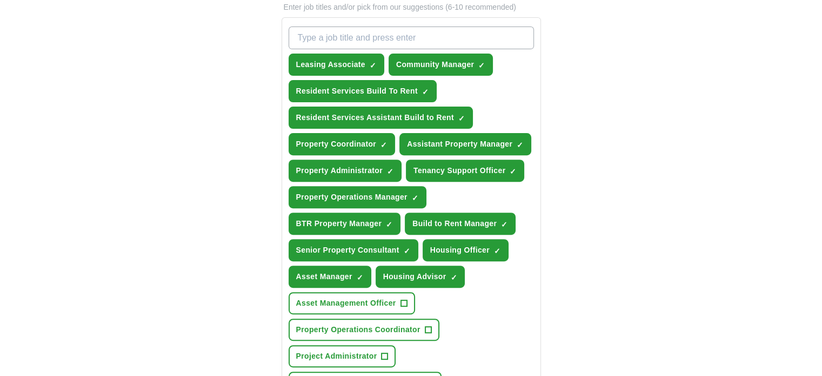
scroll to position [379, 0]
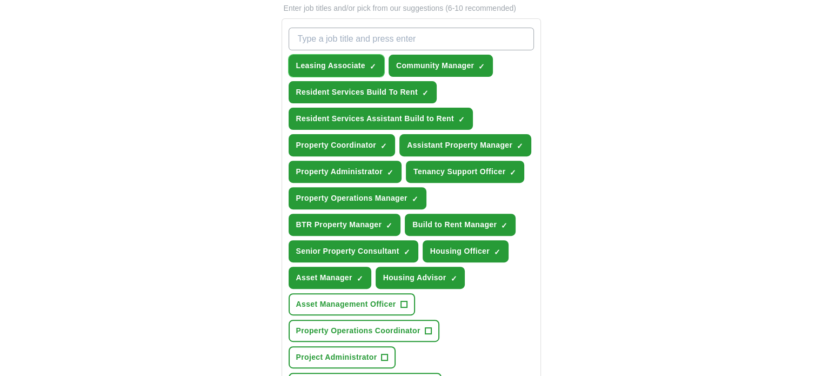
click at [0, 0] on span "×" at bounding box center [0, 0] width 0 height 0
click at [484, 63] on span "✓ ×" at bounding box center [481, 66] width 7 height 6
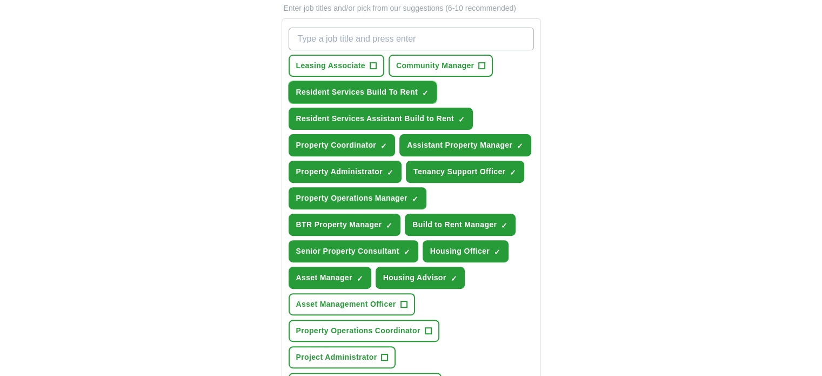
click at [0, 0] on span "×" at bounding box center [0, 0] width 0 height 0
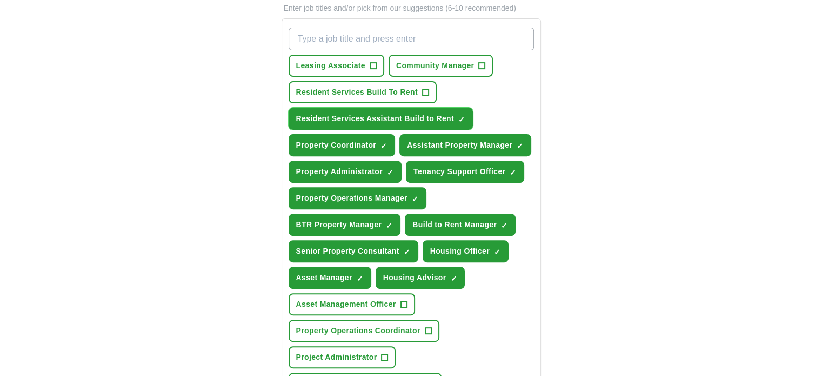
click at [0, 0] on span "×" at bounding box center [0, 0] width 0 height 0
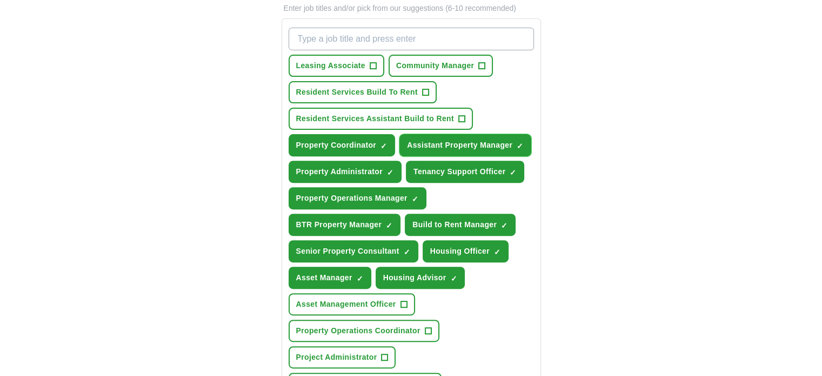
click at [472, 136] on button "Assistant Property Manager ✓ ×" at bounding box center [465, 145] width 132 height 22
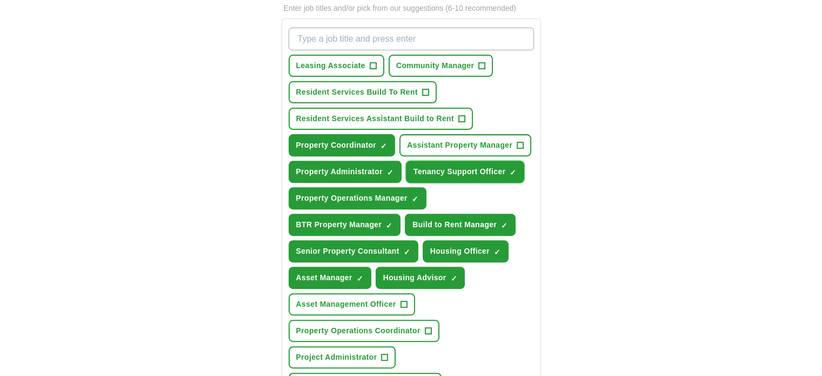
click at [460, 166] on span "Tenancy Support Officer" at bounding box center [459, 171] width 92 height 11
click at [330, 130] on div "Leasing Associate + Community Manager + Resident Services Build To Rent + Resid…" at bounding box center [411, 263] width 250 height 481
click at [336, 139] on span "Property Coordinator" at bounding box center [336, 144] width 81 height 11
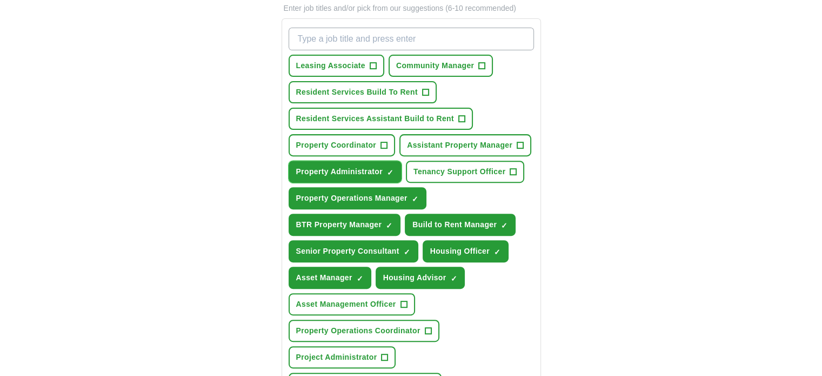
click at [339, 166] on span "Property Administrator" at bounding box center [339, 171] width 86 height 11
click at [342, 200] on button "Property Operations Manager ✓ ×" at bounding box center [358, 198] width 138 height 22
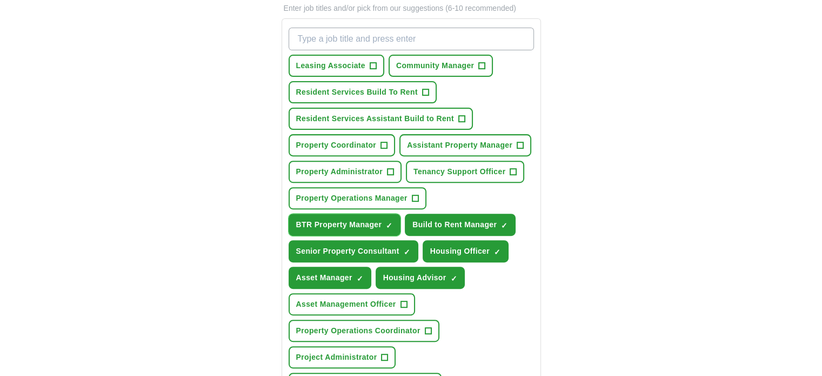
click at [350, 220] on span "BTR Property Manager" at bounding box center [339, 224] width 86 height 11
click at [478, 220] on span "Build to Rent Manager" at bounding box center [454, 224] width 84 height 11
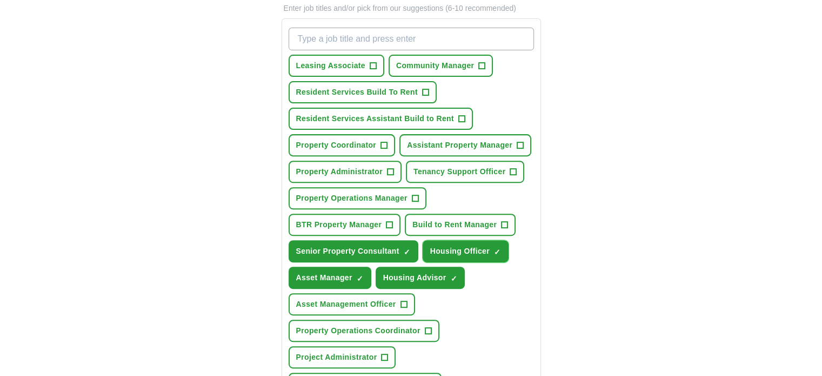
click at [446, 245] on span "Housing Officer" at bounding box center [459, 250] width 59 height 11
click at [352, 245] on span "Senior Property Consultant" at bounding box center [347, 250] width 103 height 11
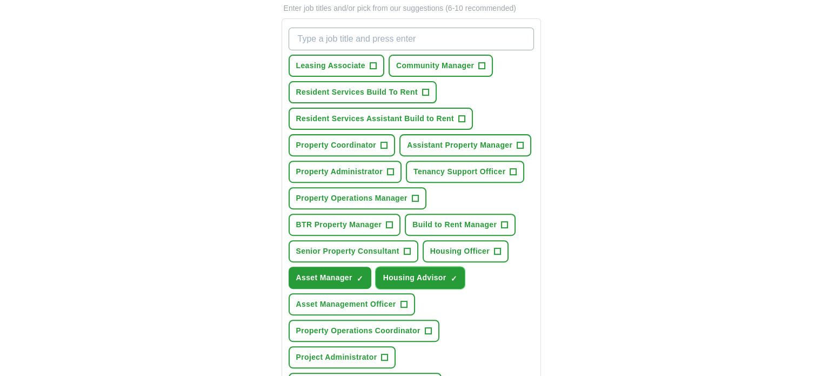
click at [391, 272] on span "Housing Advisor" at bounding box center [414, 277] width 63 height 11
click at [320, 276] on span "Asset Manager" at bounding box center [324, 277] width 56 height 11
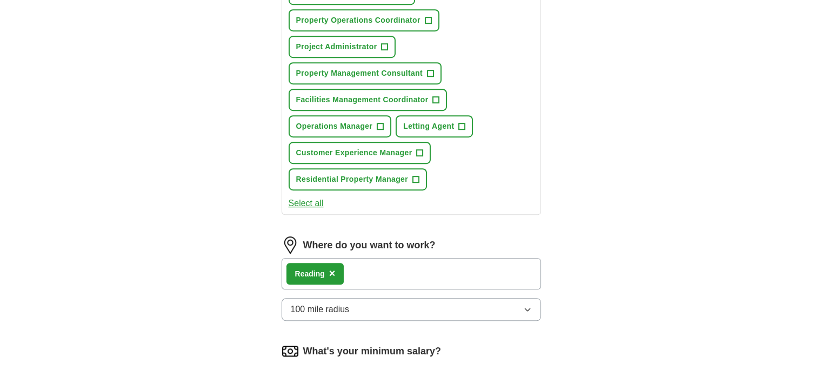
scroll to position [691, 0]
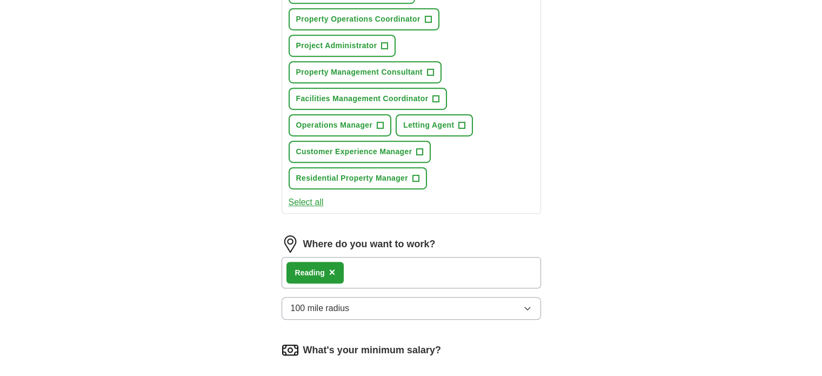
click at [339, 302] on span "100 mile radius" at bounding box center [320, 308] width 59 height 13
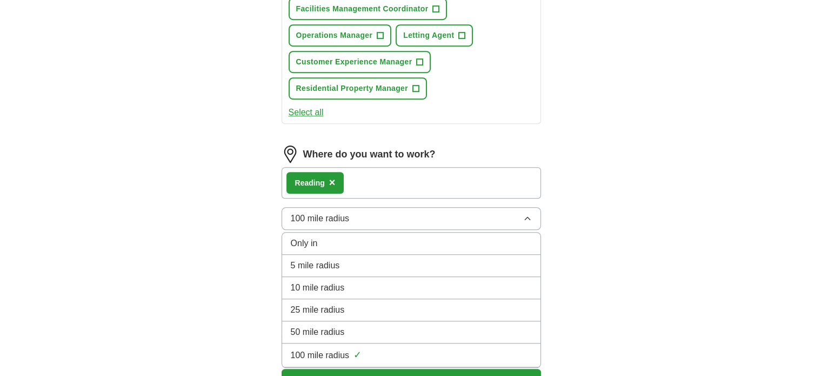
scroll to position [780, 0]
click at [339, 303] on span "25 mile radius" at bounding box center [318, 309] width 54 height 13
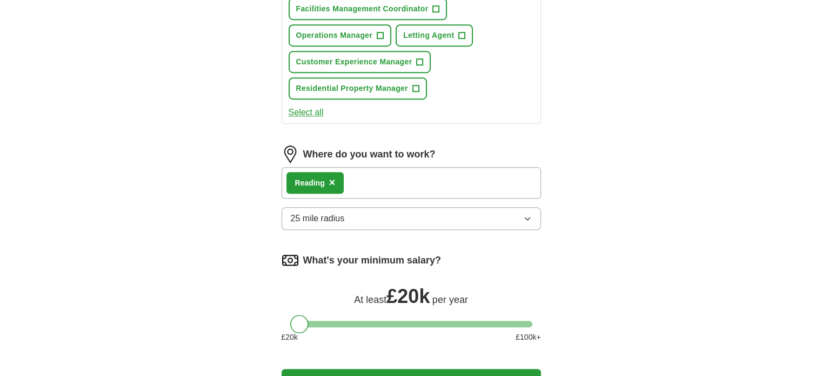
click at [386, 212] on button "25 mile radius" at bounding box center [411, 218] width 259 height 23
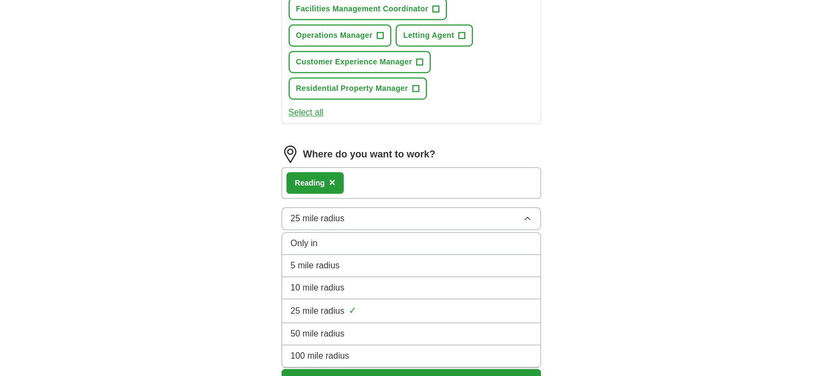
click at [335, 327] on span "50 mile radius" at bounding box center [318, 333] width 54 height 13
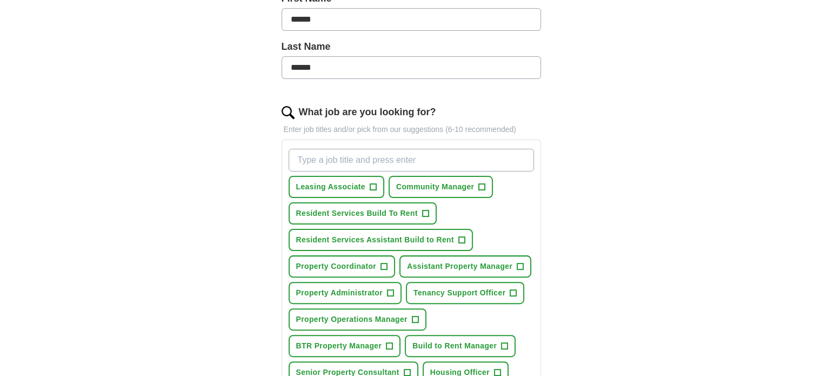
scroll to position [257, 0]
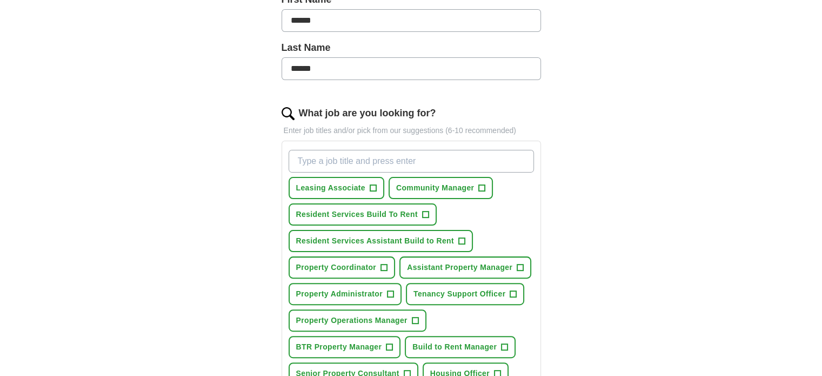
click at [316, 159] on input "What job are you looking for?" at bounding box center [411, 161] width 245 height 23
type input "Customer Service"
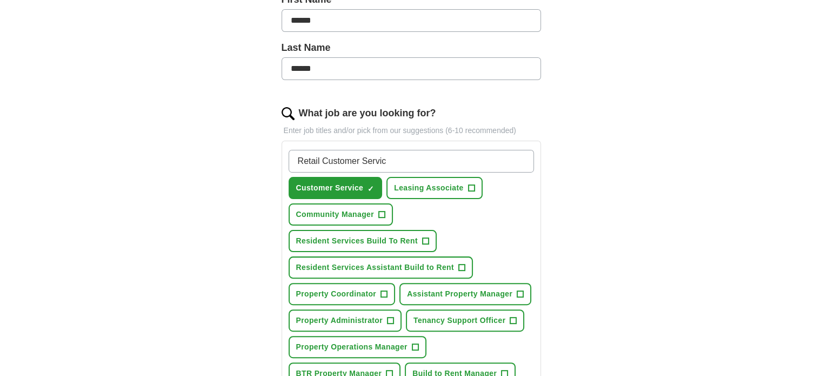
type input "Retail Customer Service"
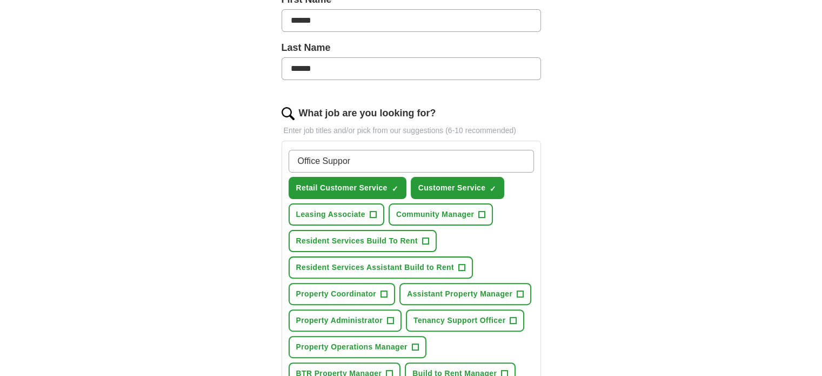
type input "Office Support"
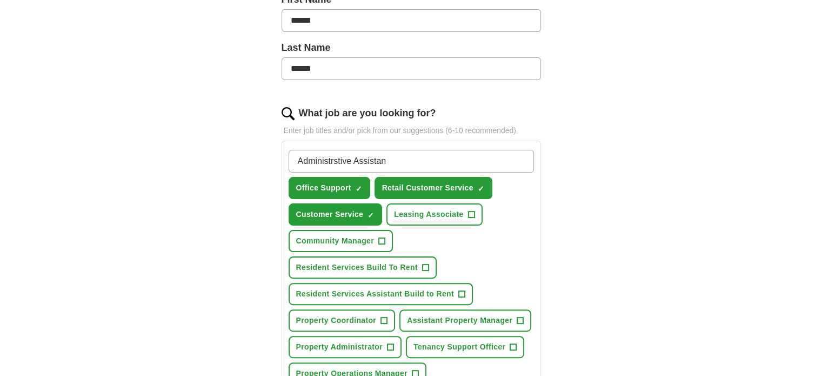
type input "Administrstive Assistant"
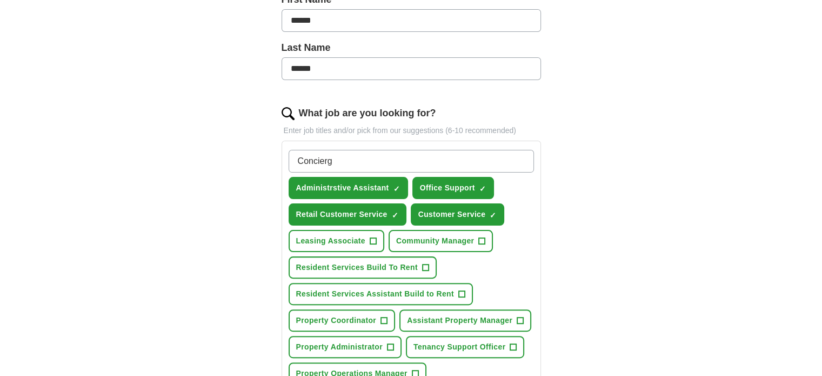
type input "Concierge"
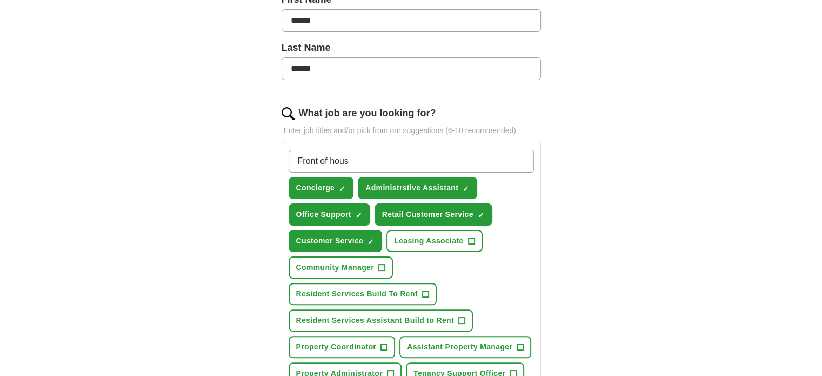
type input "Front of house"
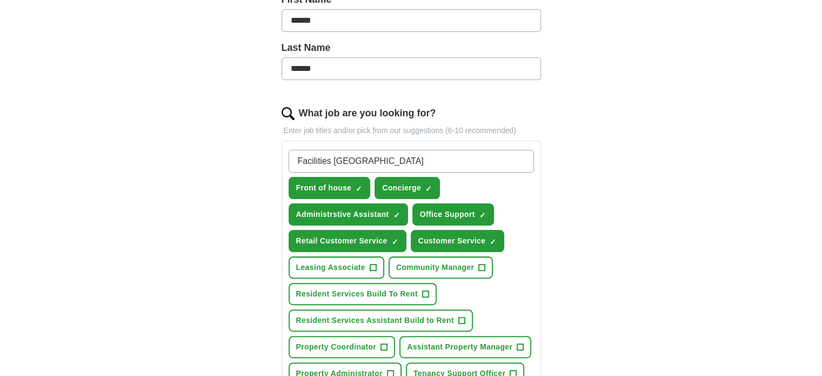
type input "Facilities Assistant"
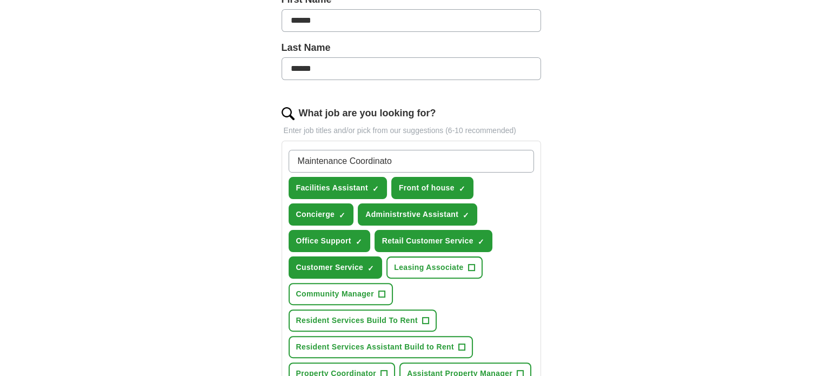
type input "Maintenance Coordinator"
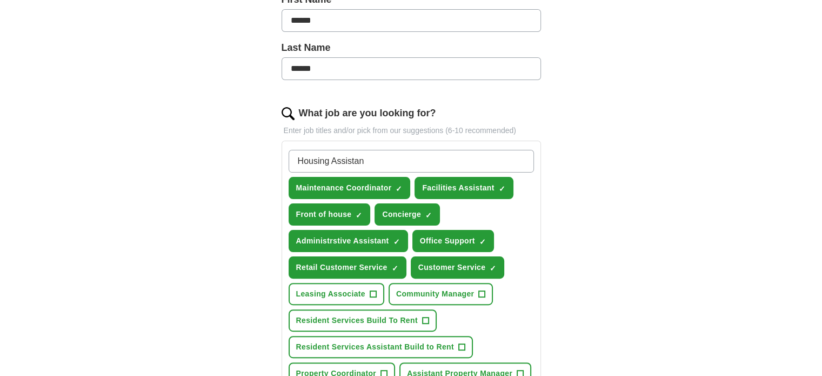
type input "Housing Assistant"
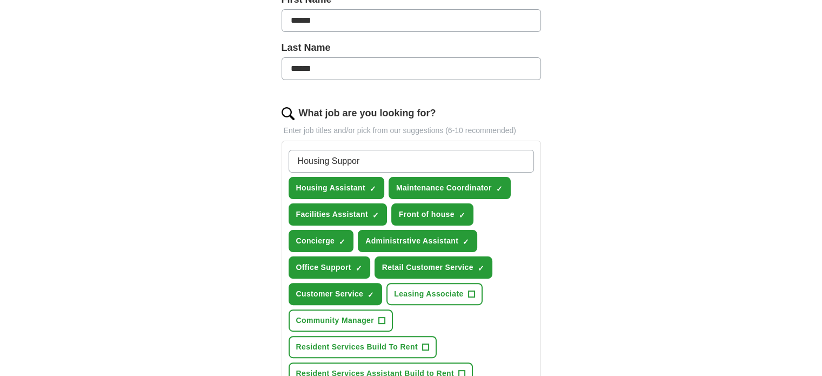
type input "Housing Support"
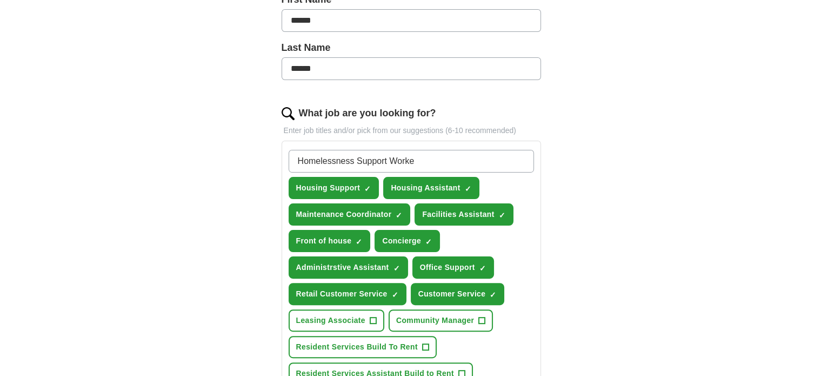
type input "Homelessness Support Worker"
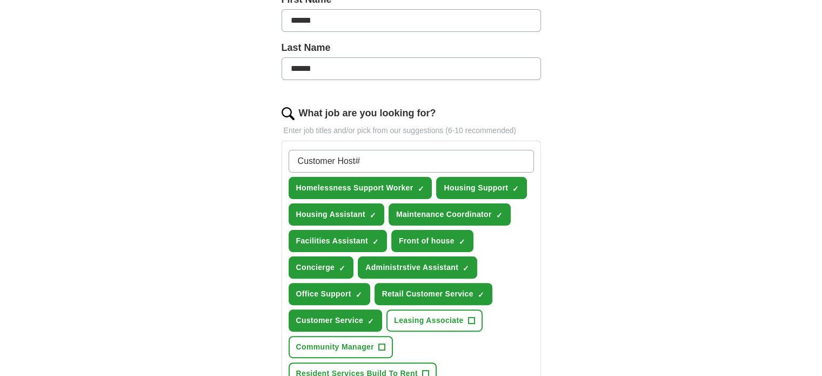
type input "Customer Host"
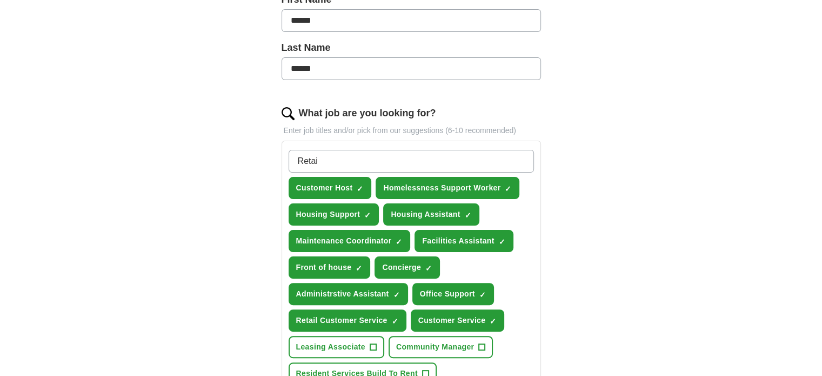
type input "Retail"
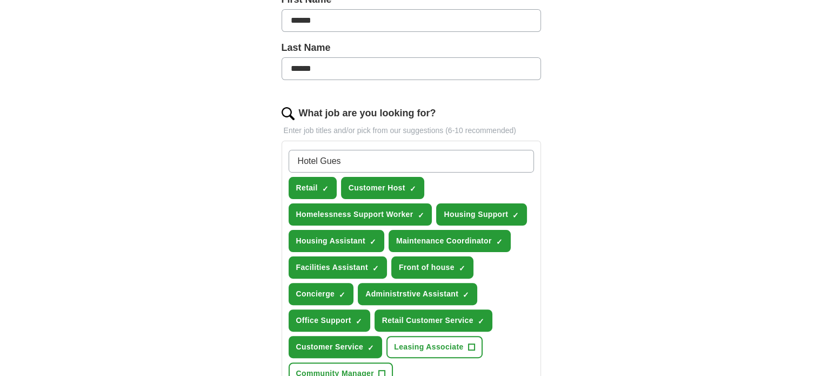
type input "Hotel Guest"
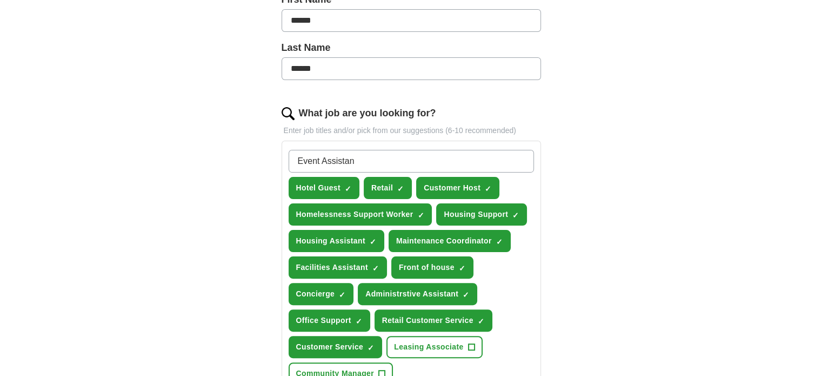
type input "Event Assistant"
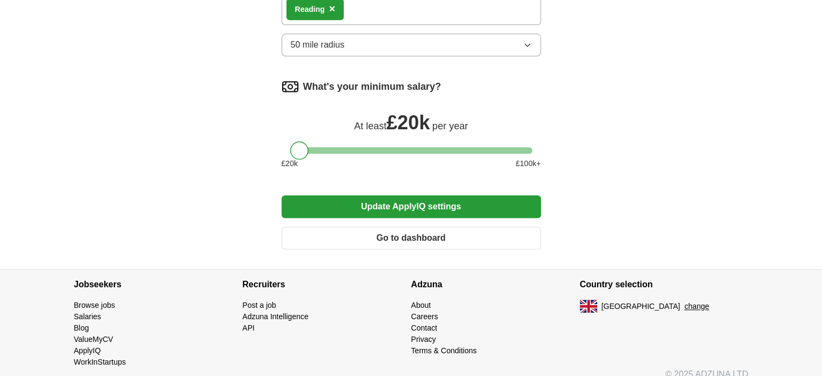
scroll to position [1152, 0]
click at [452, 200] on button "Update ApplyIQ settings" at bounding box center [411, 206] width 259 height 23
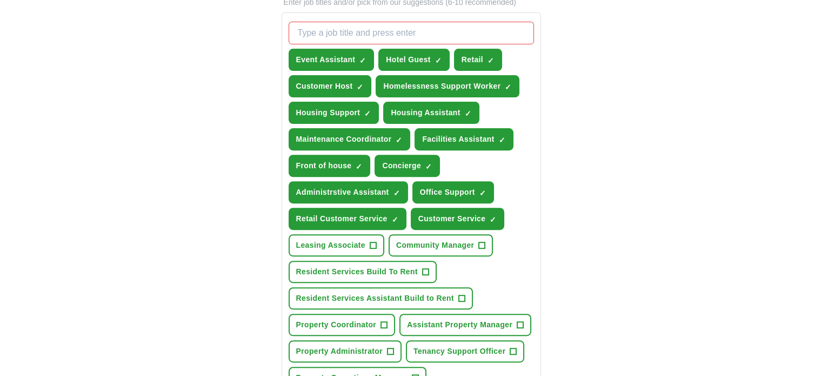
scroll to position [386, 0]
click at [0, 0] on span "×" at bounding box center [0, 0] width 0 height 0
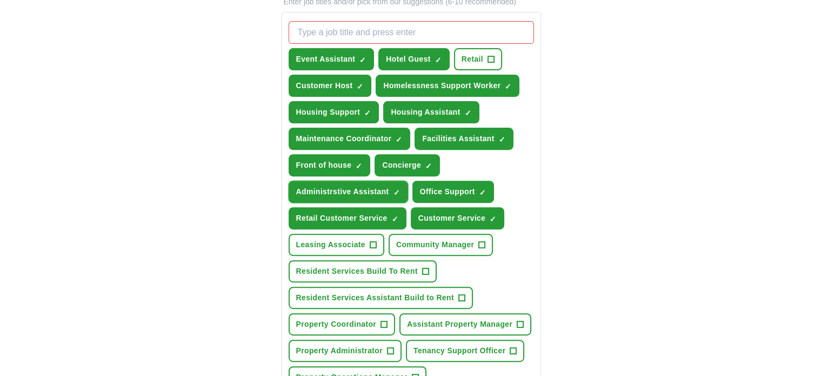
click at [0, 0] on span "×" at bounding box center [0, 0] width 0 height 0
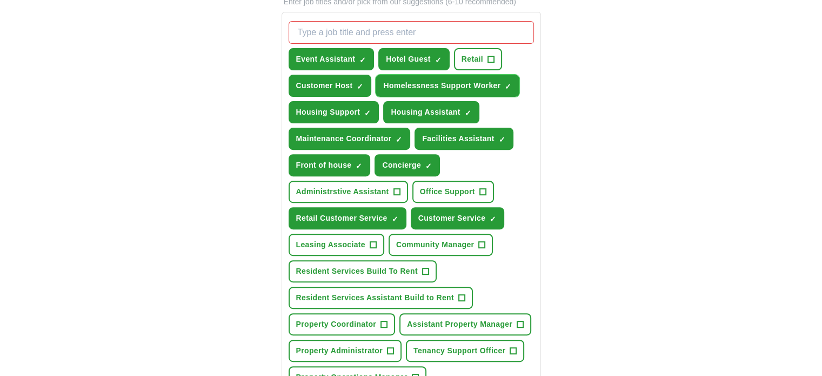
click at [0, 0] on span "×" at bounding box center [0, 0] width 0 height 0
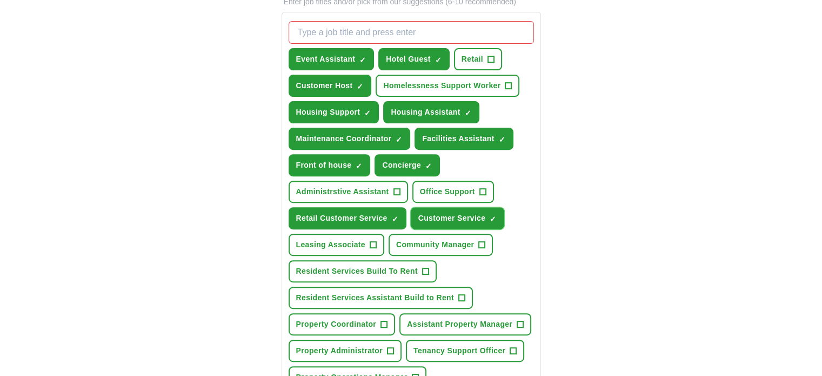
click at [0, 0] on span "×" at bounding box center [0, 0] width 0 height 0
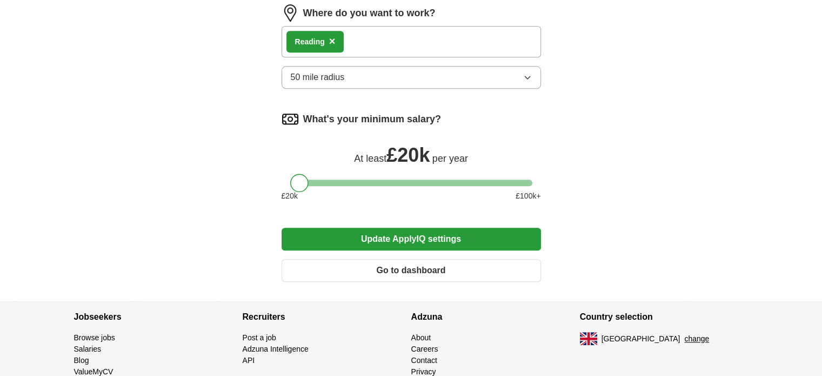
scroll to position [1109, 0]
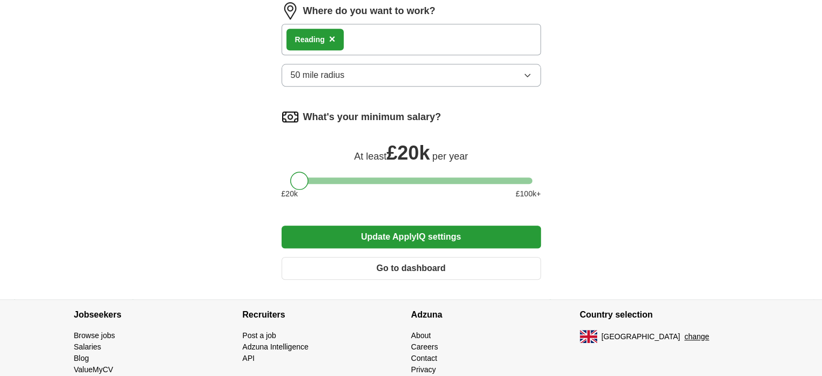
click at [453, 225] on button "Update ApplyIQ settings" at bounding box center [411, 236] width 259 height 23
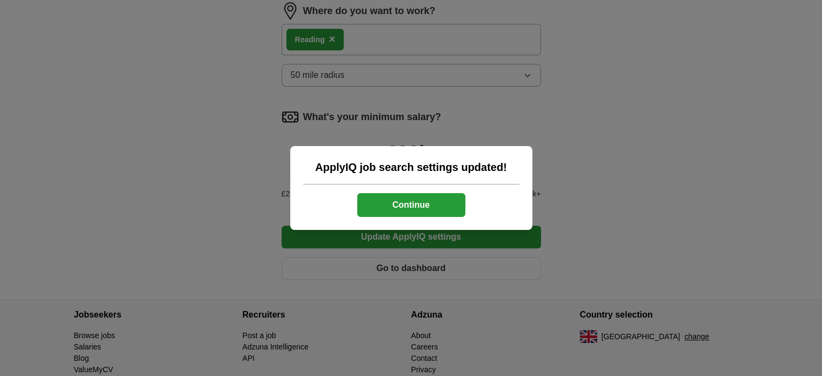
click at [423, 203] on button "Continue" at bounding box center [411, 205] width 108 height 24
